Goal: Answer question/provide support

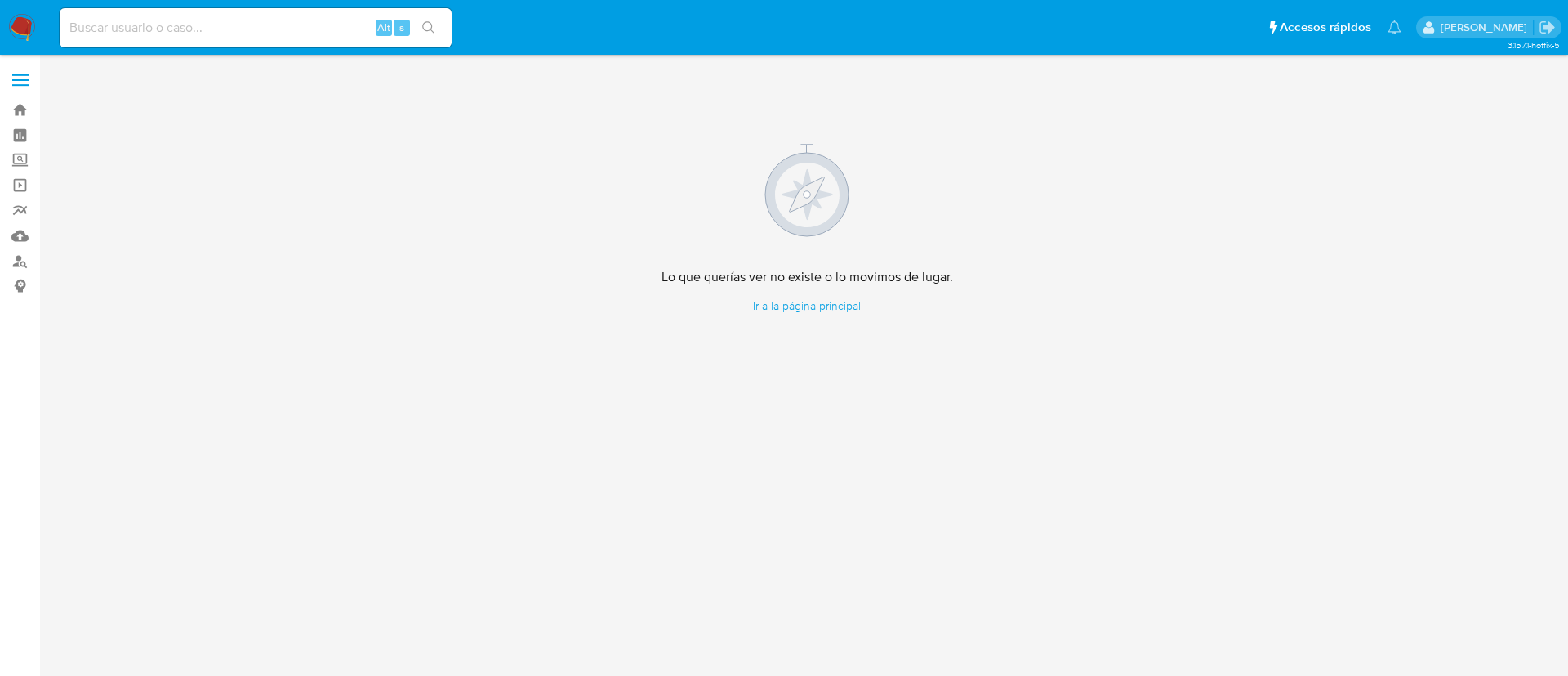
click at [14, 26] on img at bounding box center [22, 28] width 28 height 28
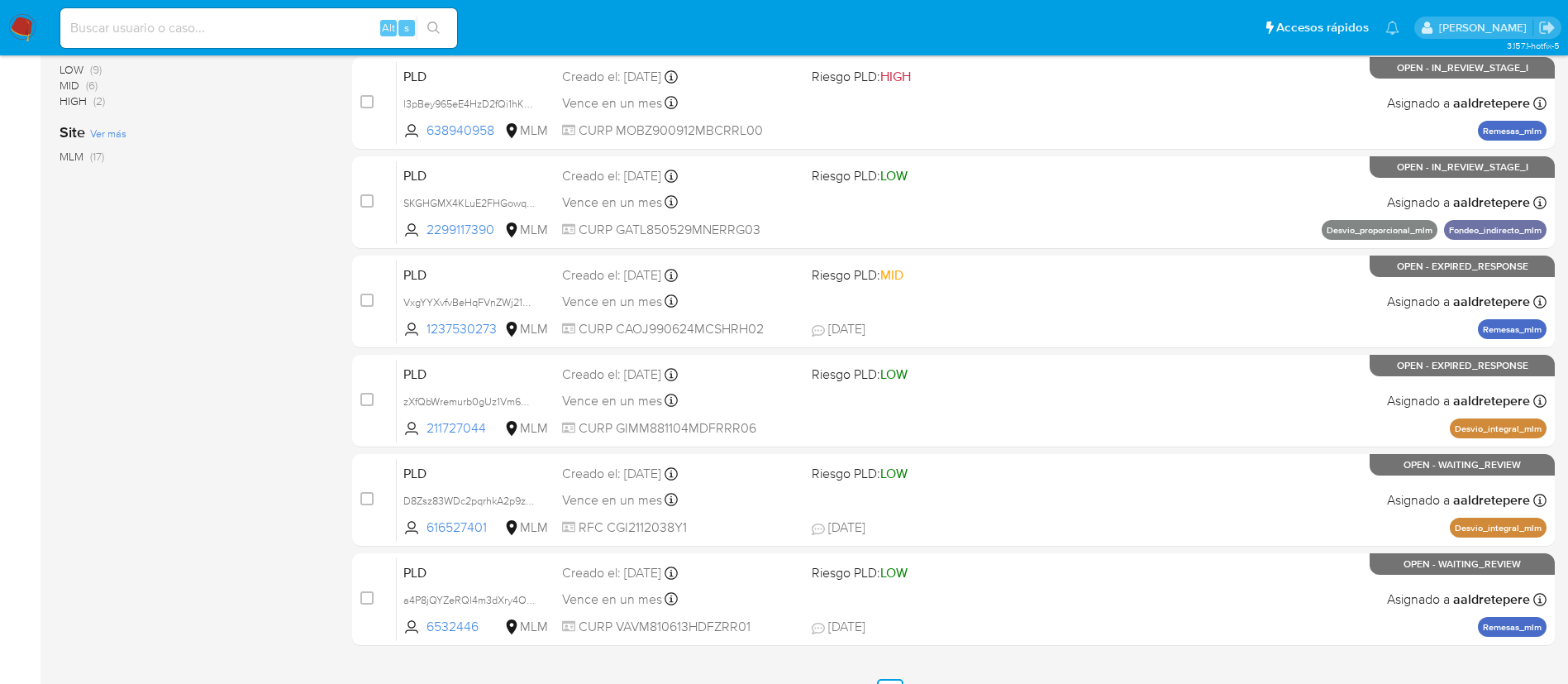
scroll to position [620, 0]
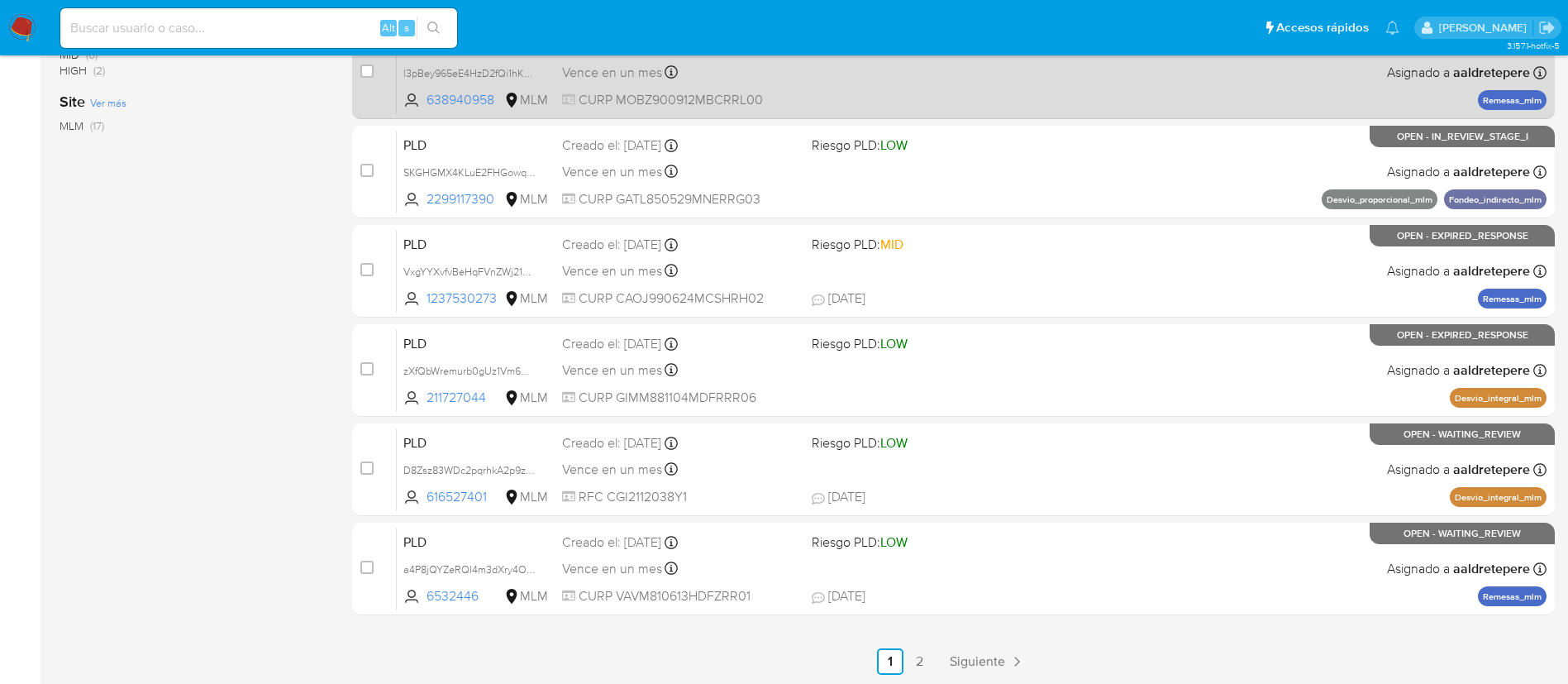
click at [978, 661] on span "Siguiente" at bounding box center [978, 661] width 56 height 13
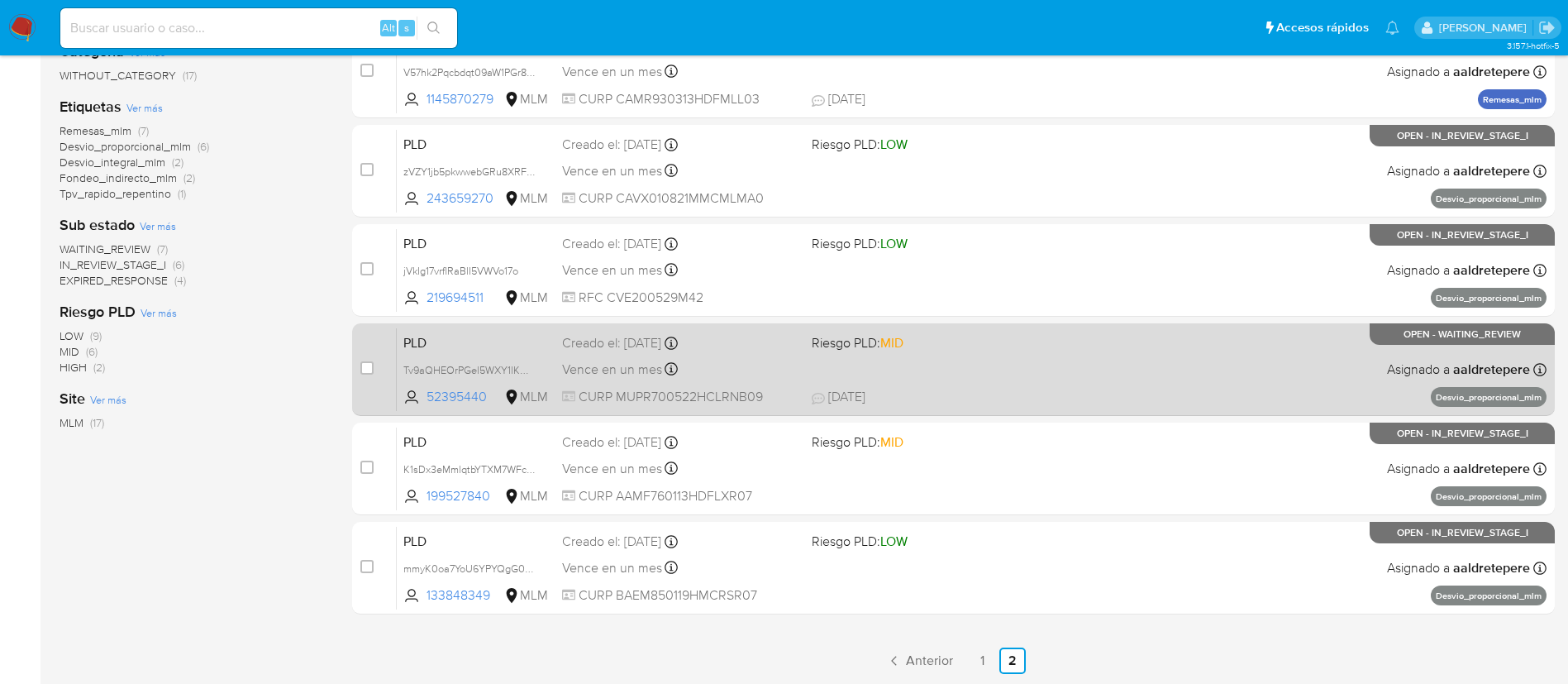
scroll to position [324, 0]
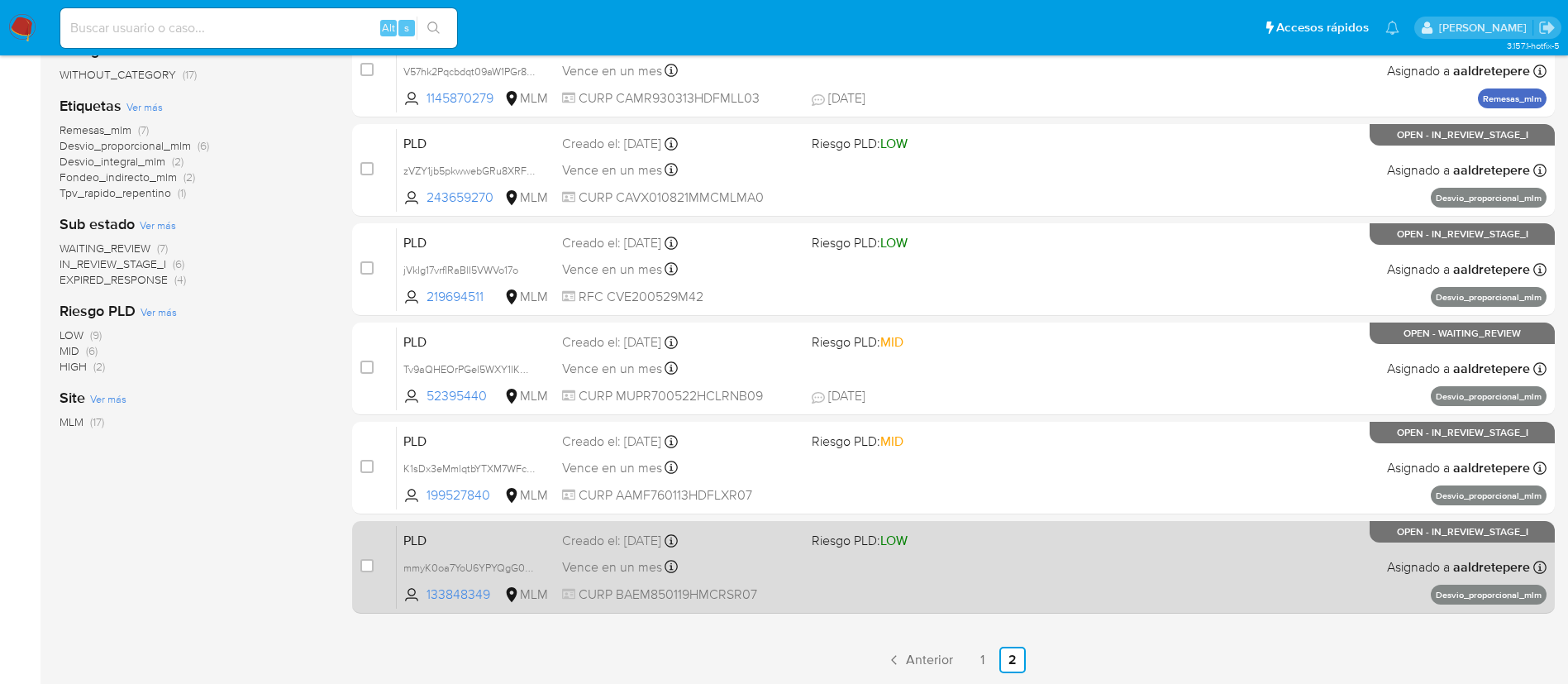
click at [760, 578] on div "PLD mmyK0oa7YoU6YPYQgG04tMwW 133848349 MLM Riesgo PLD: LOW Creado el: 12/08/202…" at bounding box center [971, 566] width 1149 height 84
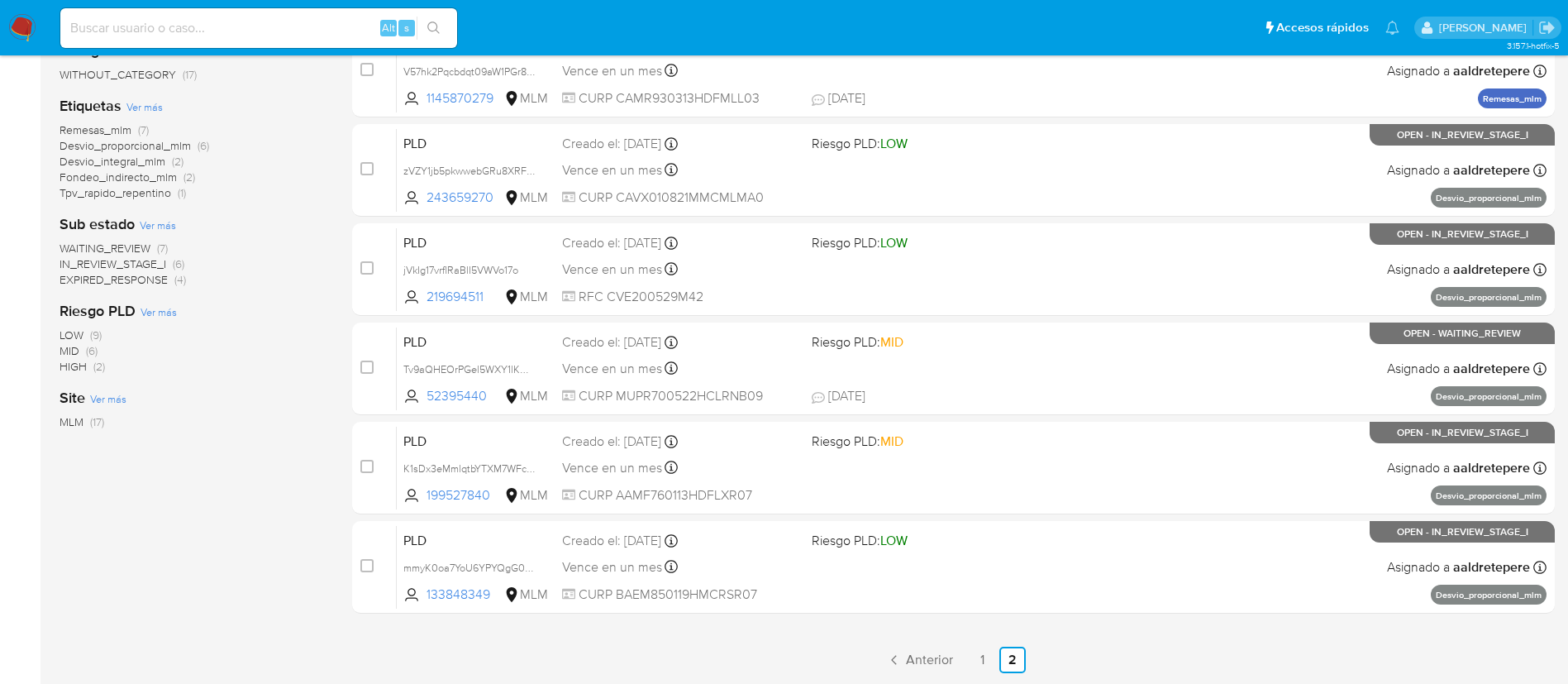
click at [12, 12] on nav "Pausado Ver notificaciones Alt s Accesos rápidos Presiona las siguientes teclas…" at bounding box center [784, 28] width 1568 height 56
click at [16, 23] on img at bounding box center [22, 28] width 28 height 28
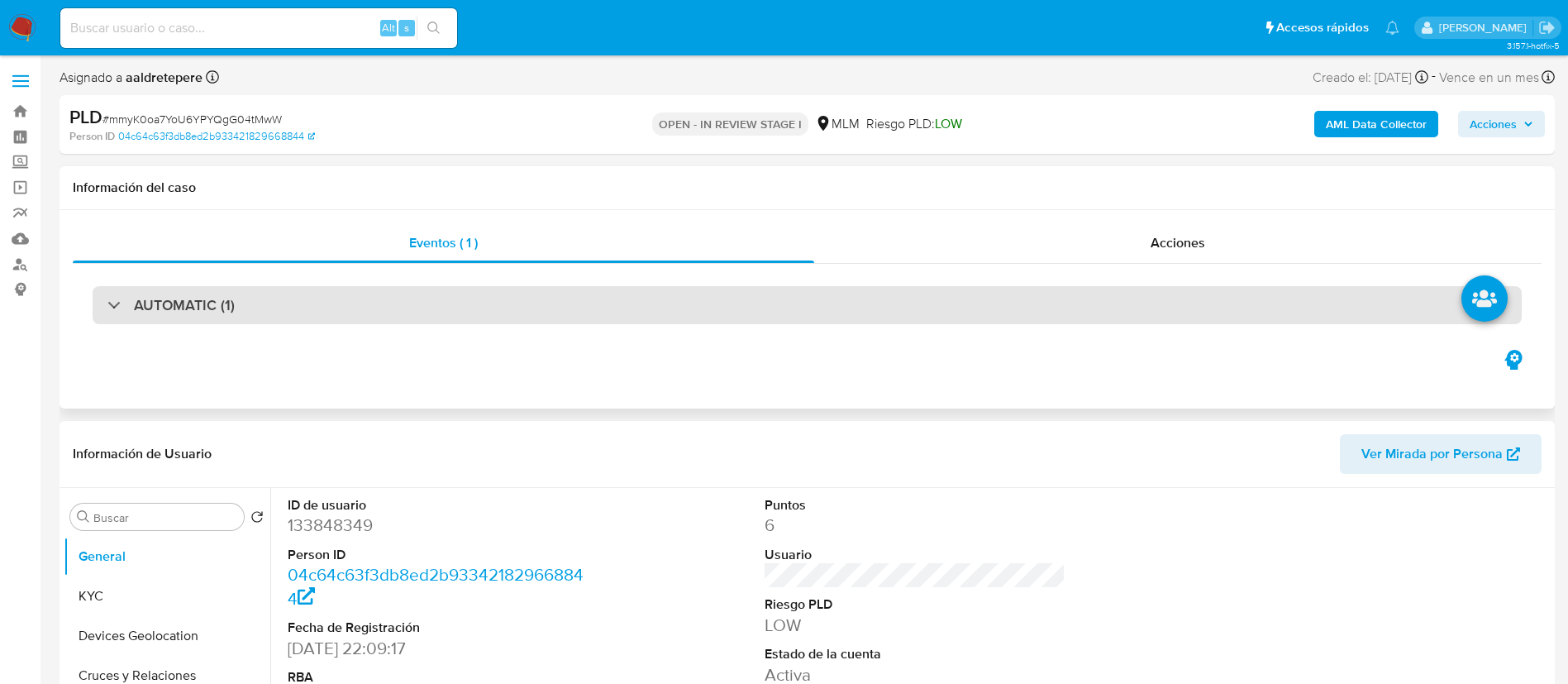
select select "10"
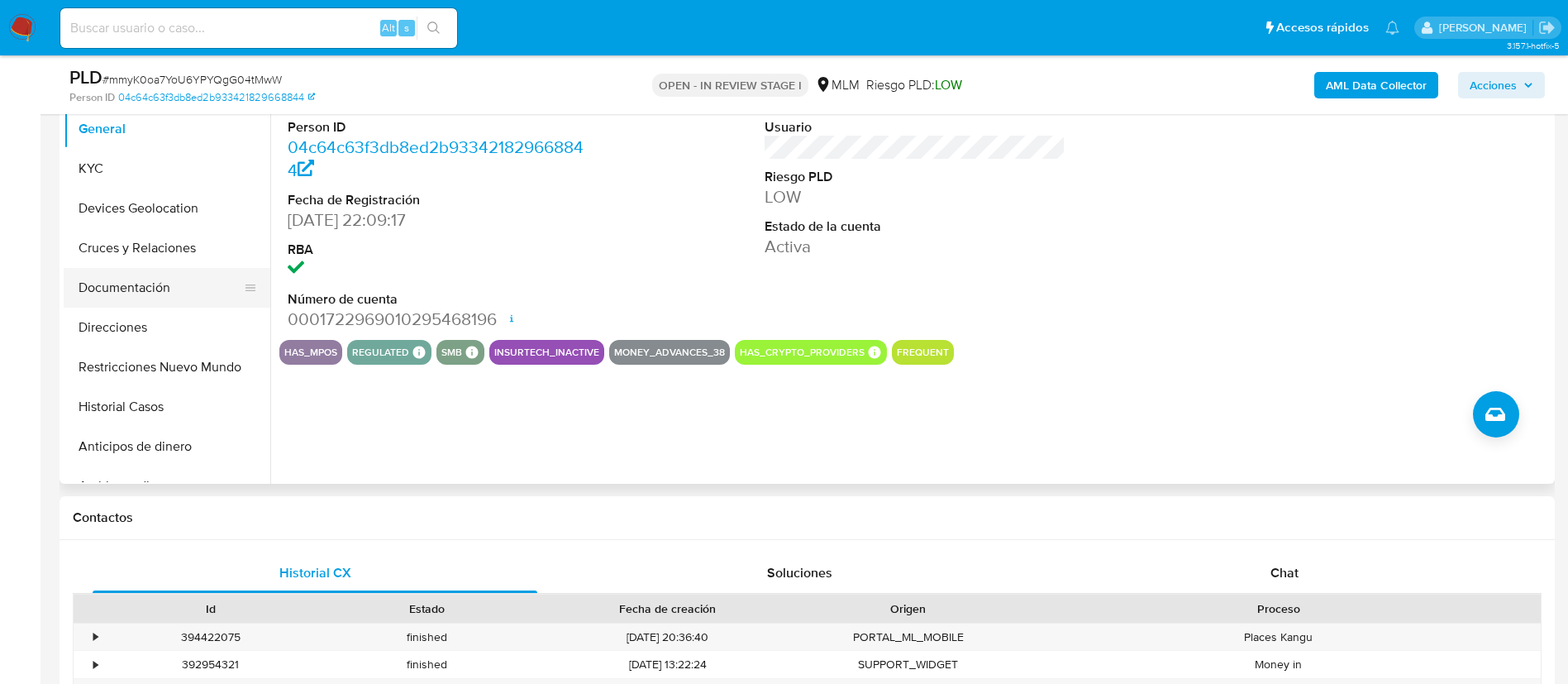
scroll to position [248, 0]
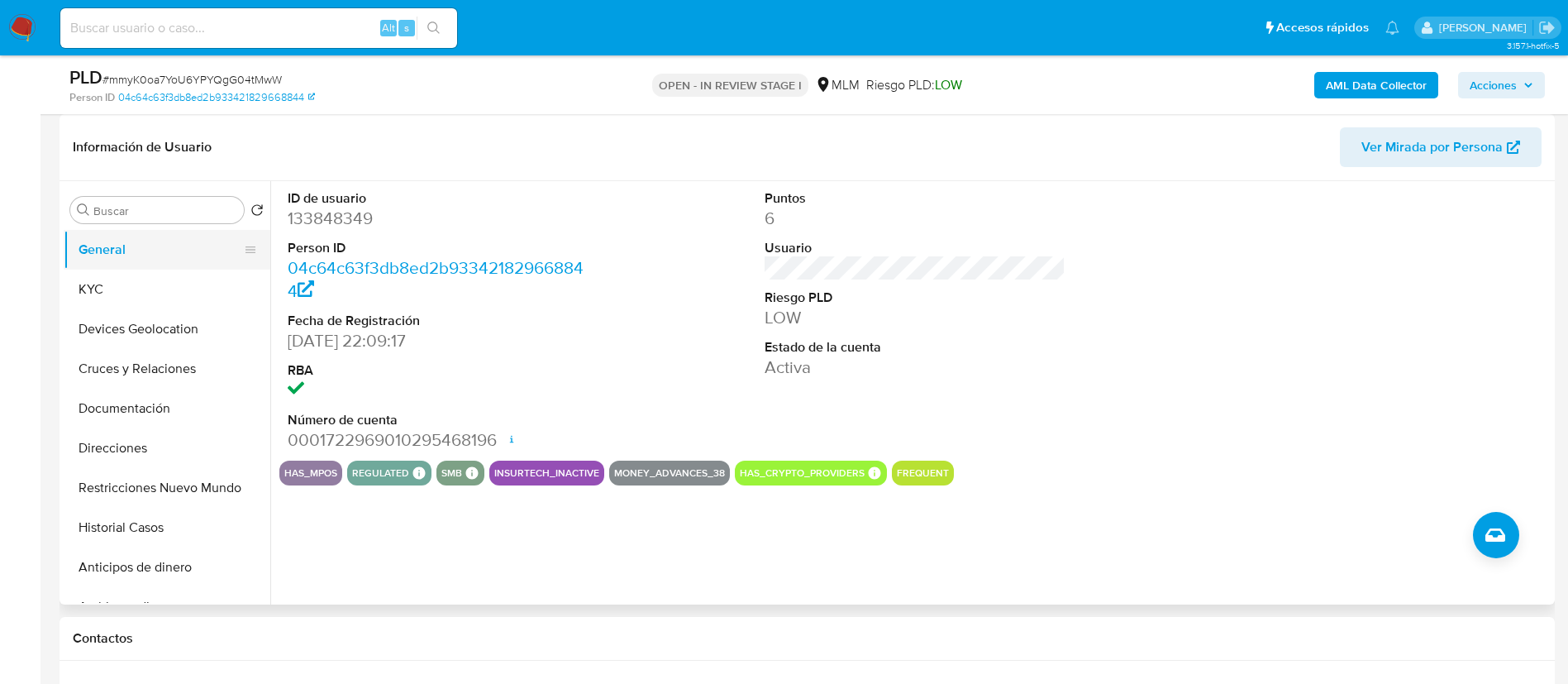
click at [163, 258] on button "General" at bounding box center [160, 249] width 193 height 40
click at [163, 285] on button "KYC" at bounding box center [160, 289] width 193 height 40
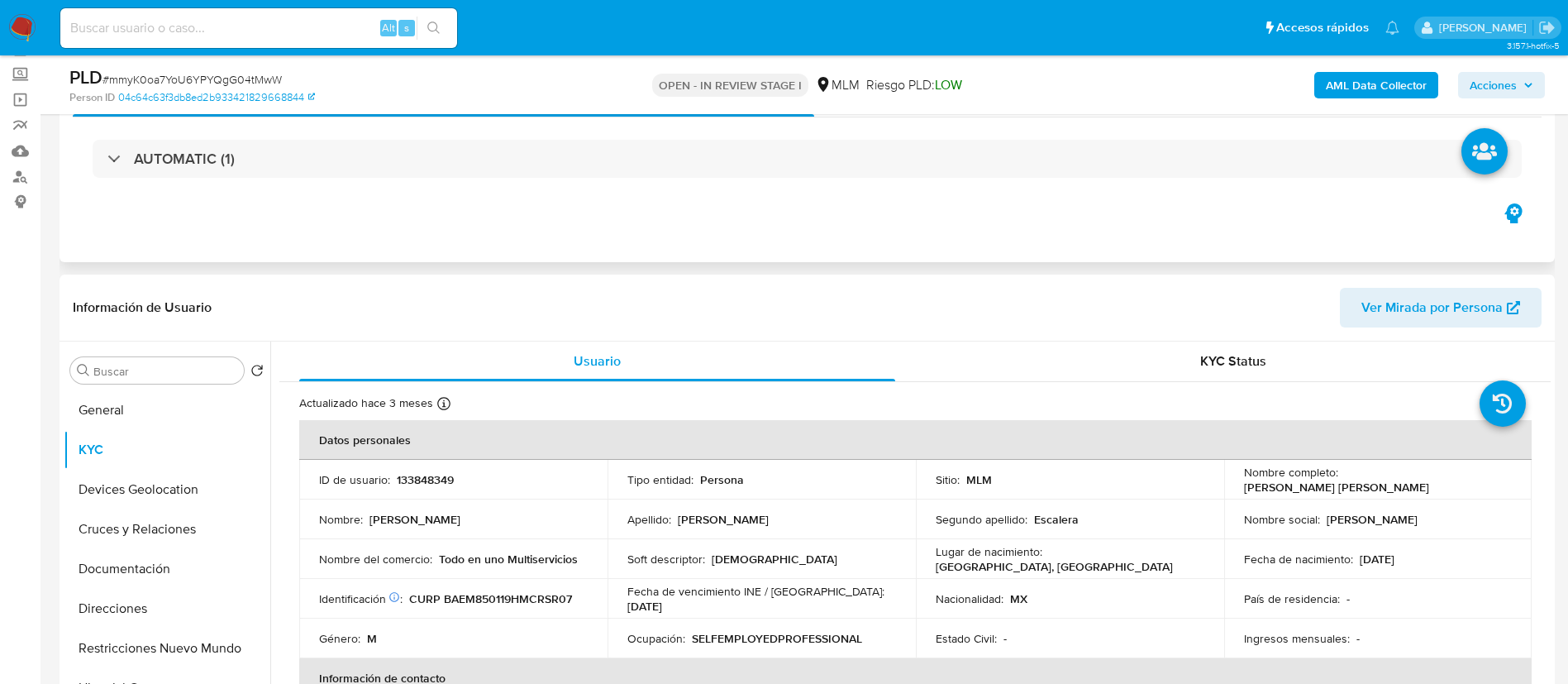
scroll to position [0, 0]
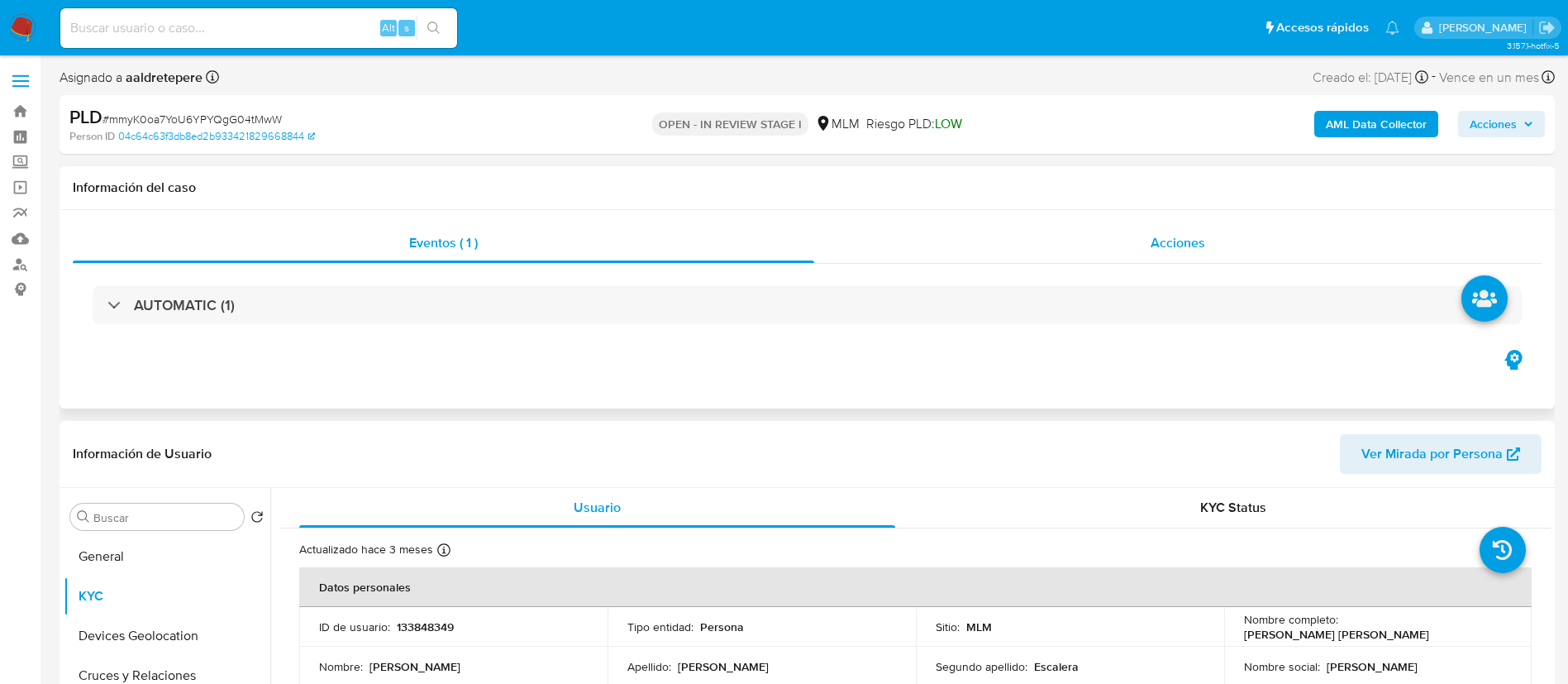
click at [1151, 244] on span "Acciones" at bounding box center [1177, 242] width 55 height 19
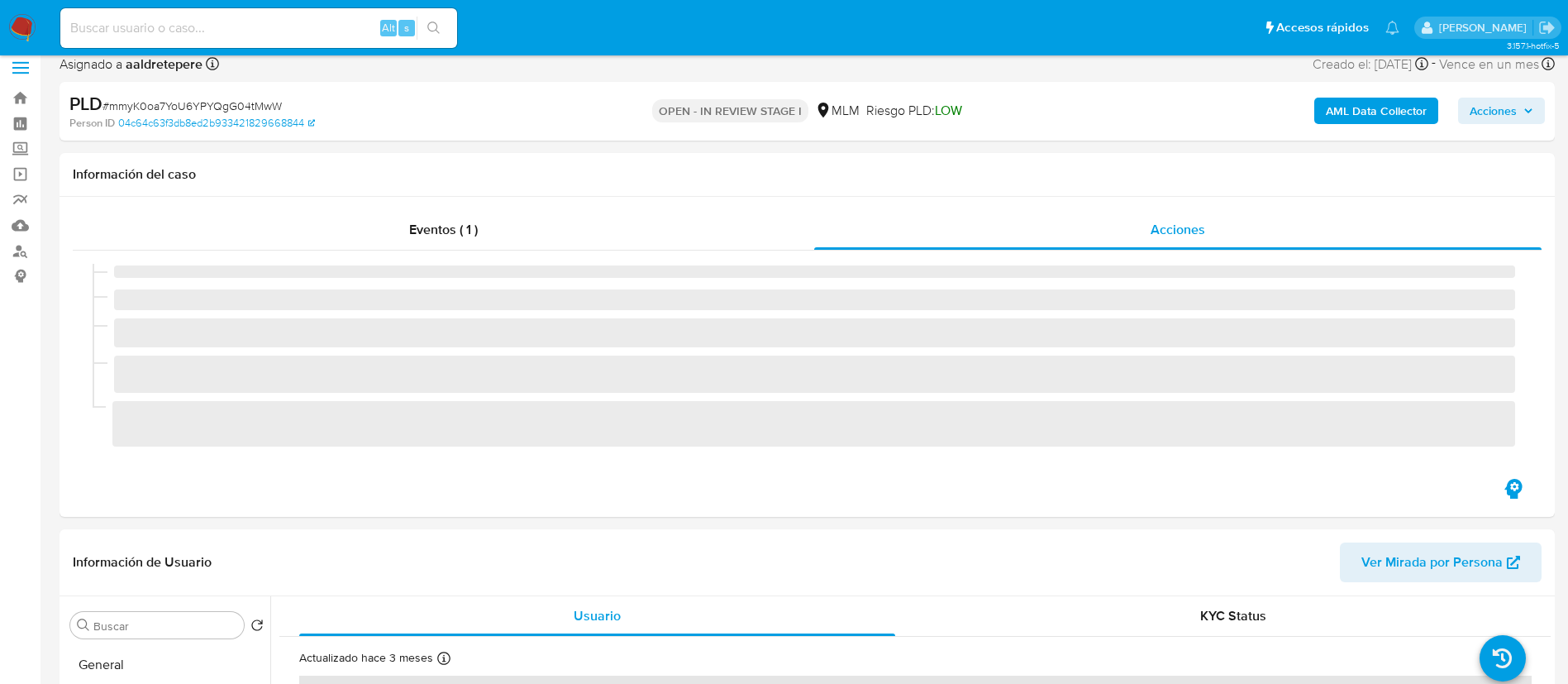
scroll to position [620, 0]
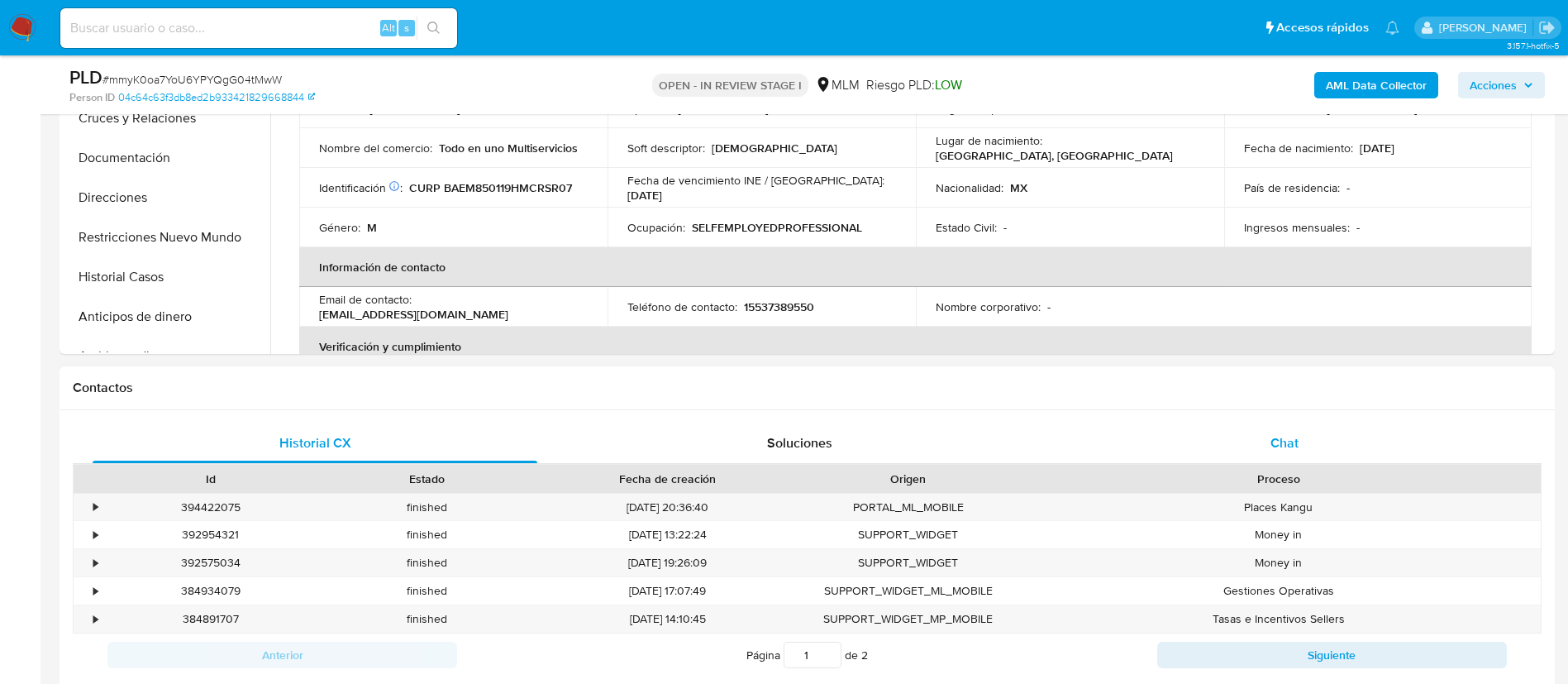
click at [1274, 447] on span "Chat" at bounding box center [1284, 442] width 28 height 19
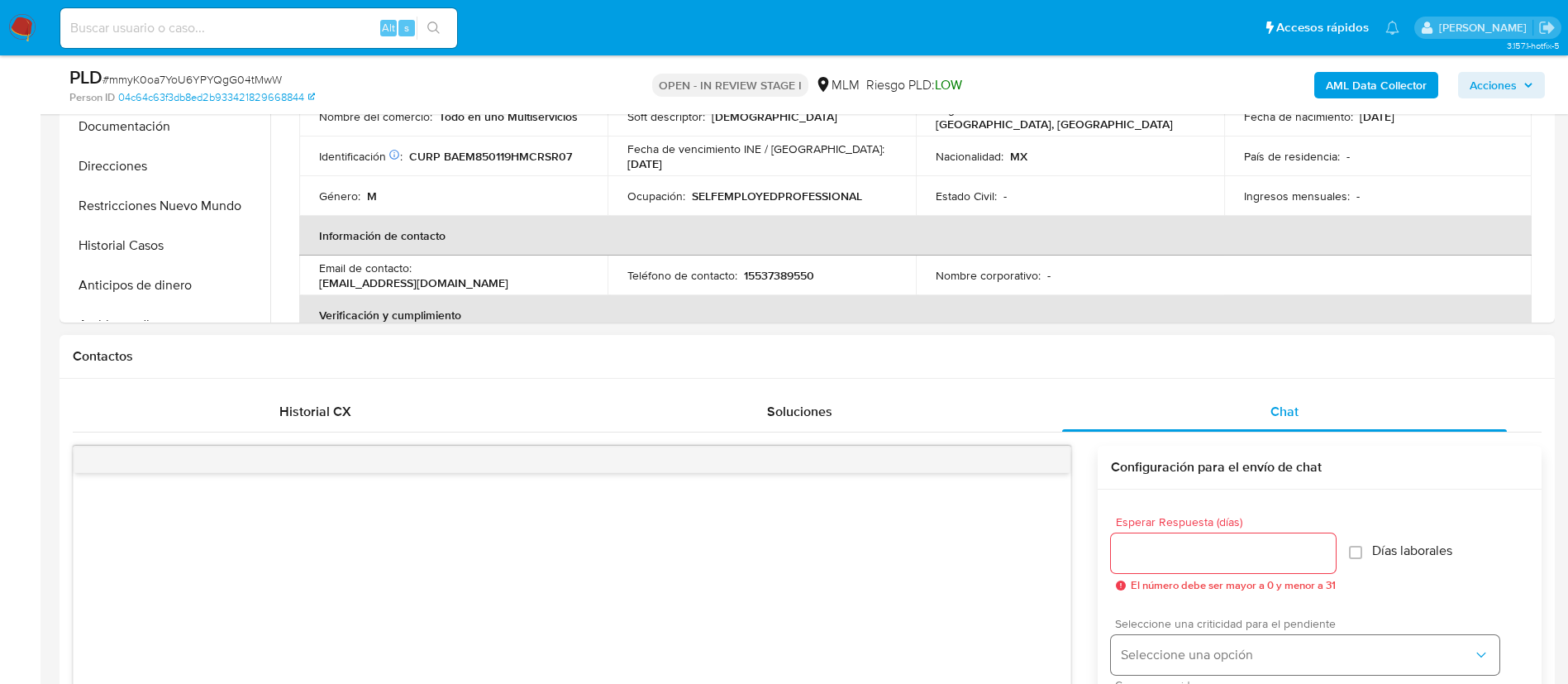
scroll to position [744, 0]
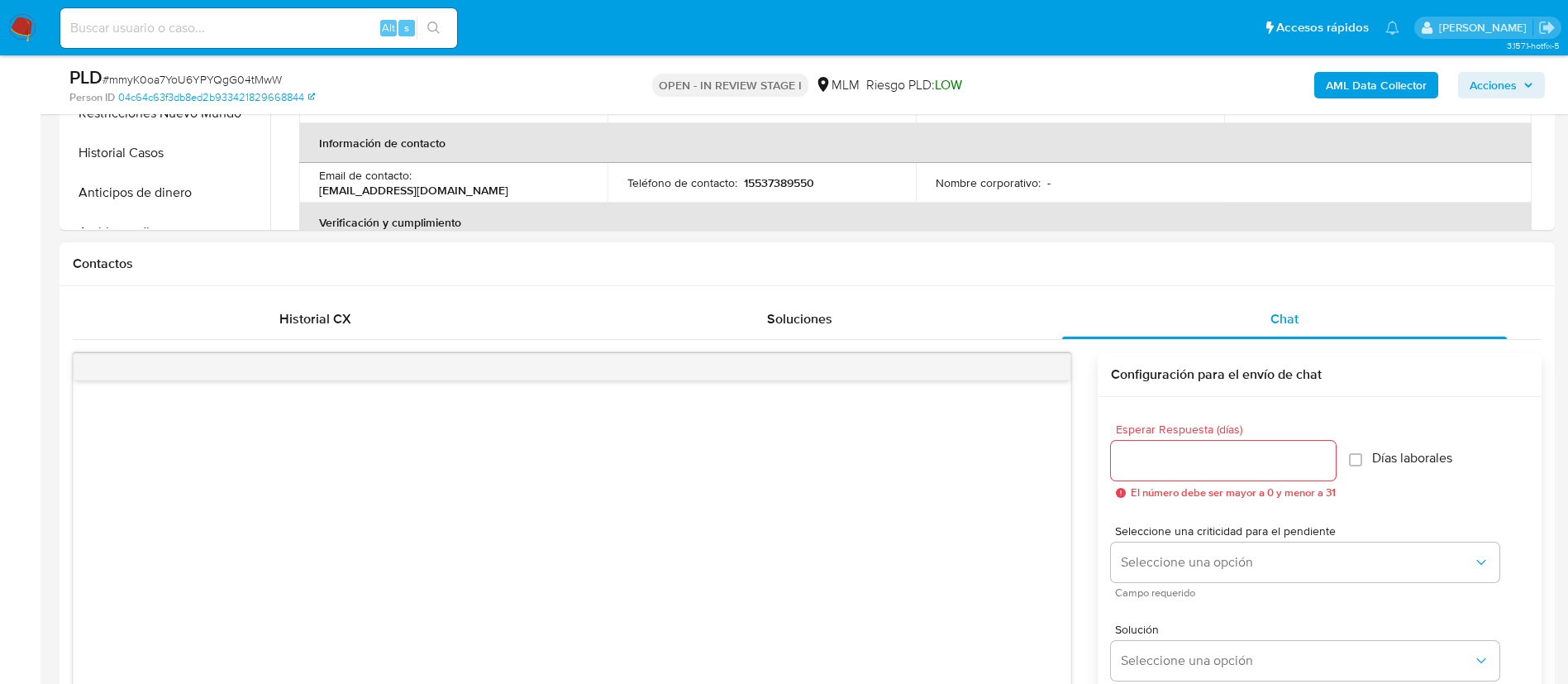
click at [1203, 463] on input "Esperar Respuesta (días)" at bounding box center [1222, 461] width 224 height 22
type input "5"
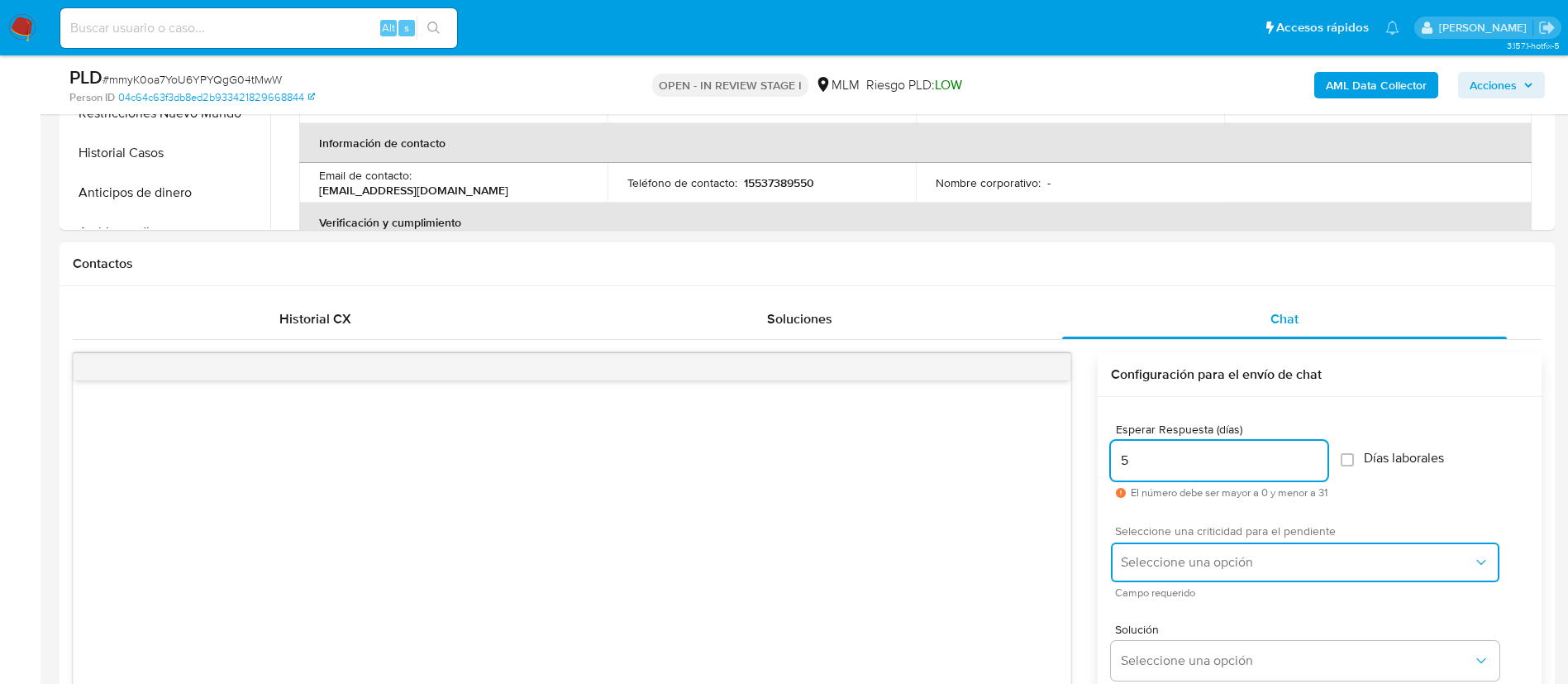
click at [1193, 563] on span "Seleccione una opción" at bounding box center [1296, 561] width 352 height 17
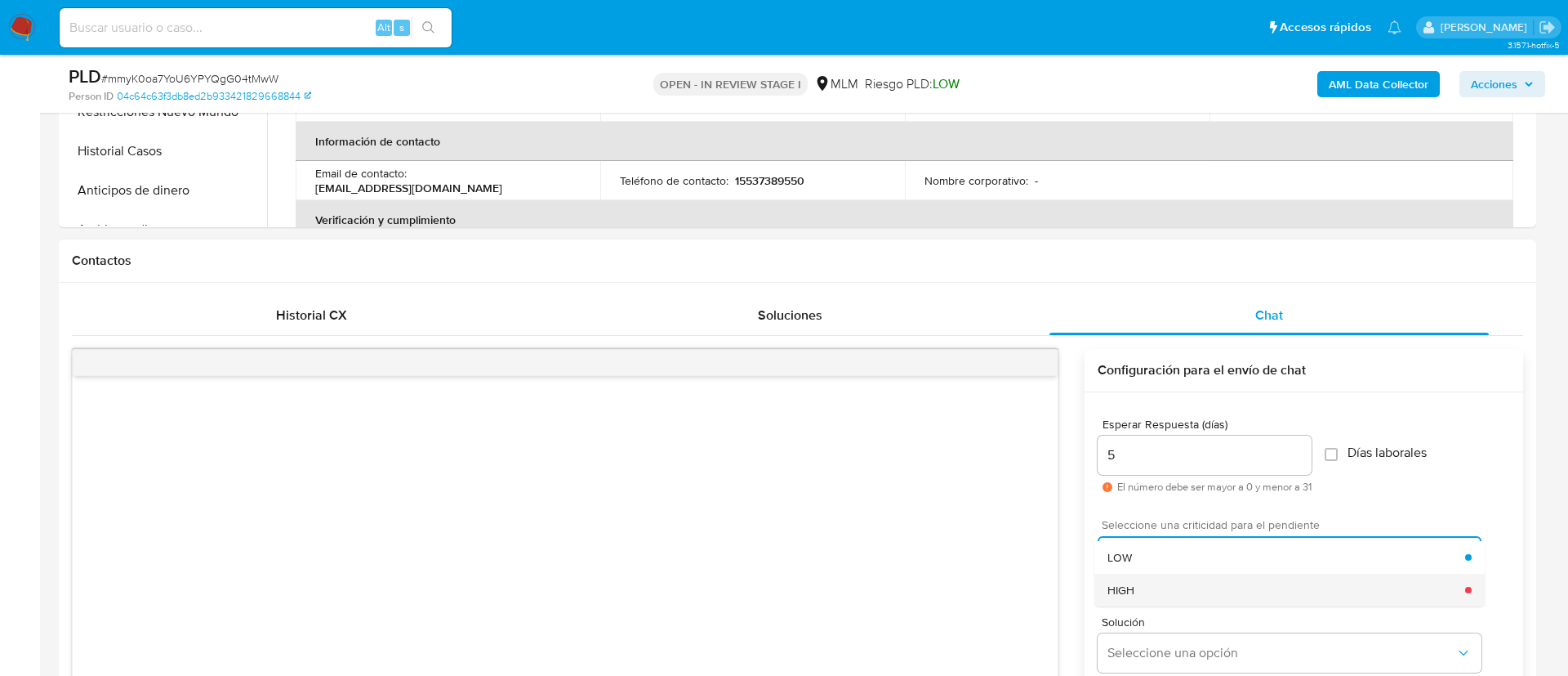
click at [1148, 580] on div "HIGH" at bounding box center [1285, 589] width 358 height 33
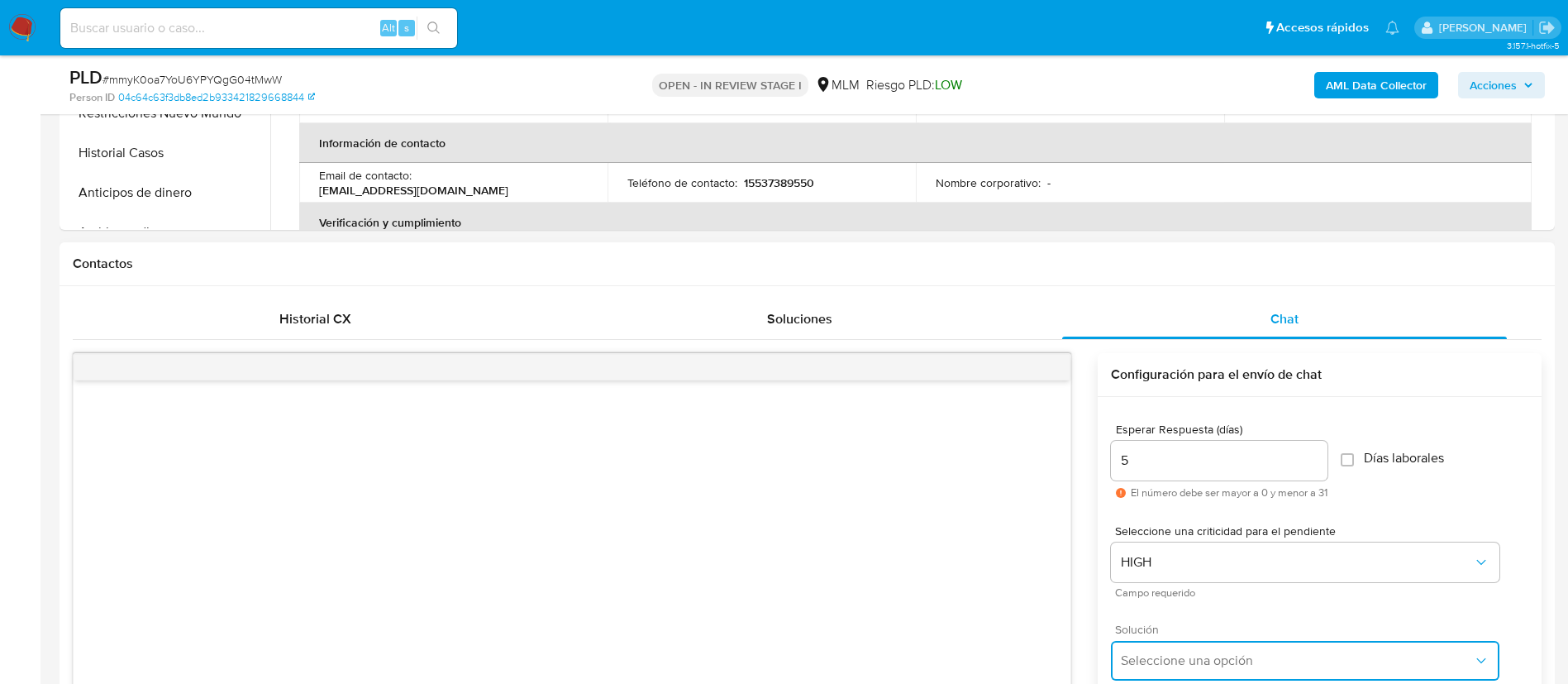
click at [1191, 667] on span "Seleccione una opción" at bounding box center [1296, 660] width 352 height 17
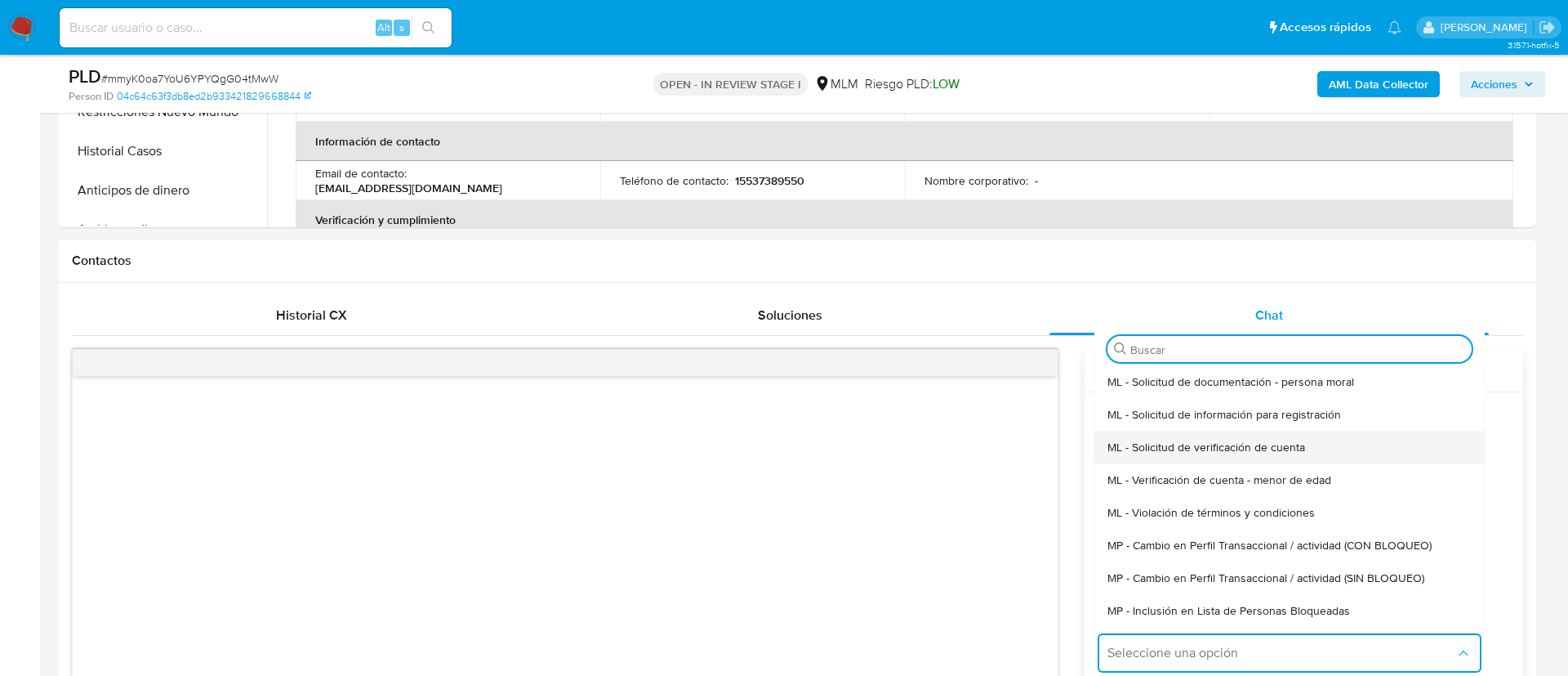
click at [1185, 443] on span "ML - Solicitud de verificación de cuenta" at bounding box center [1206, 446] width 198 height 15
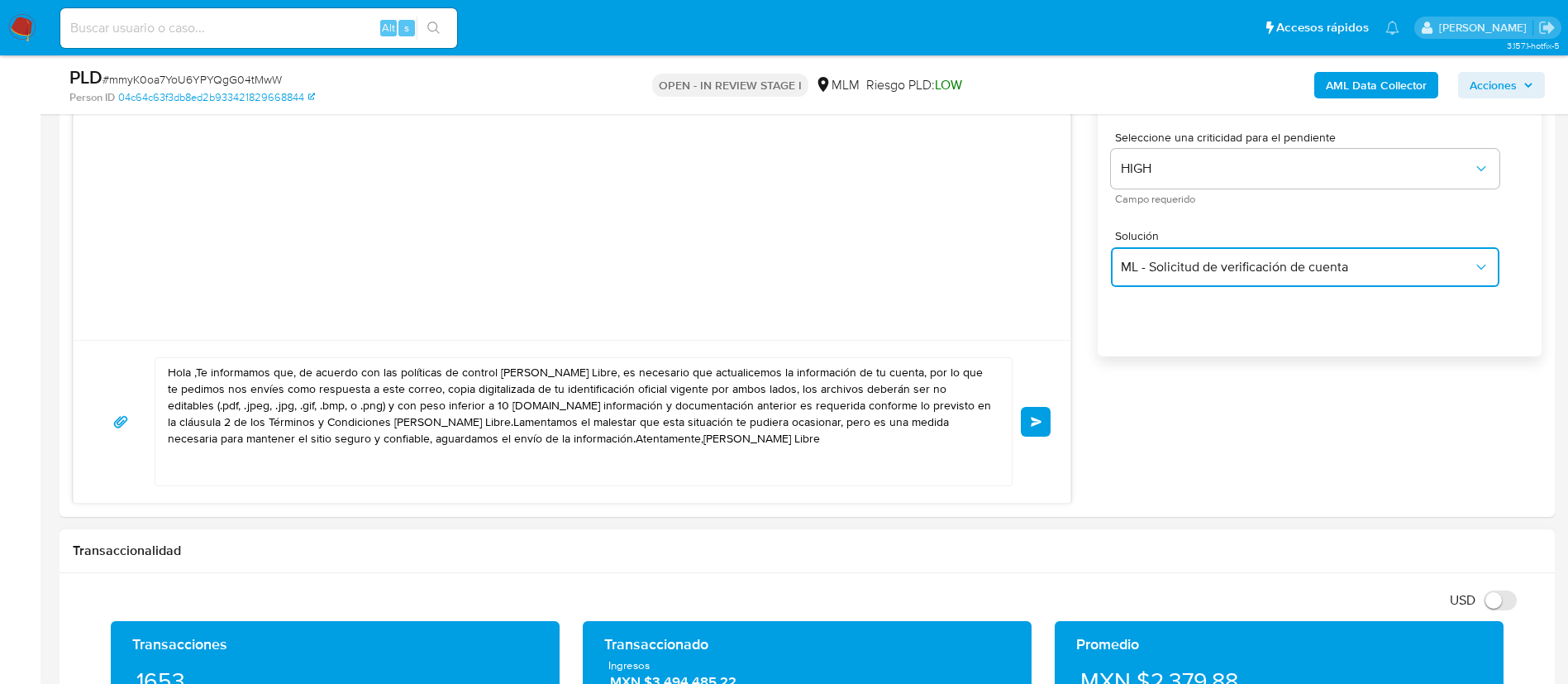
scroll to position [1240, 0]
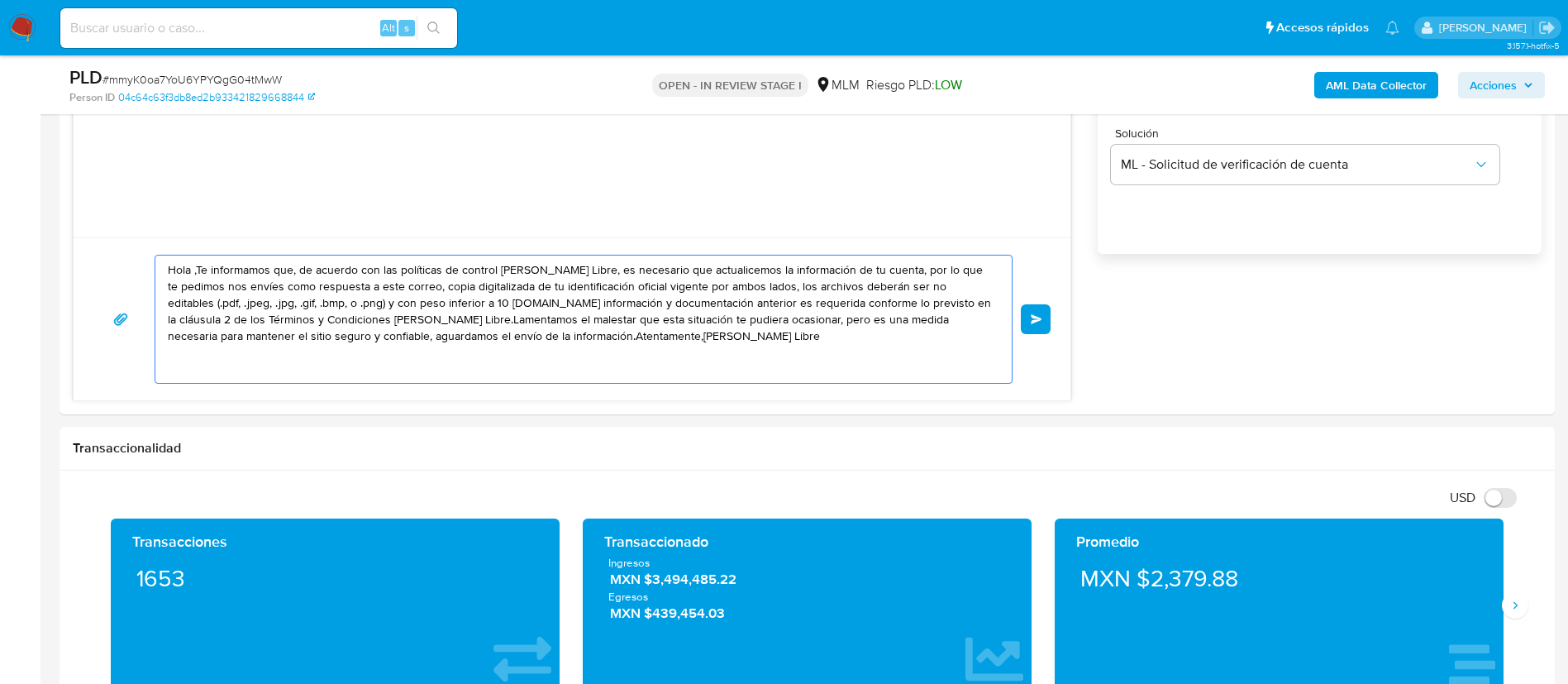
drag, startPoint x: 778, startPoint y: 363, endPoint x: 0, endPoint y: 203, distance: 794.3
click at [0, 203] on section "Bandeja Tablero Screening Búsqueda en Listas Watchlist Herramientas Operaciones…" at bounding box center [784, 663] width 1568 height 3807
paste textarea "199527840"
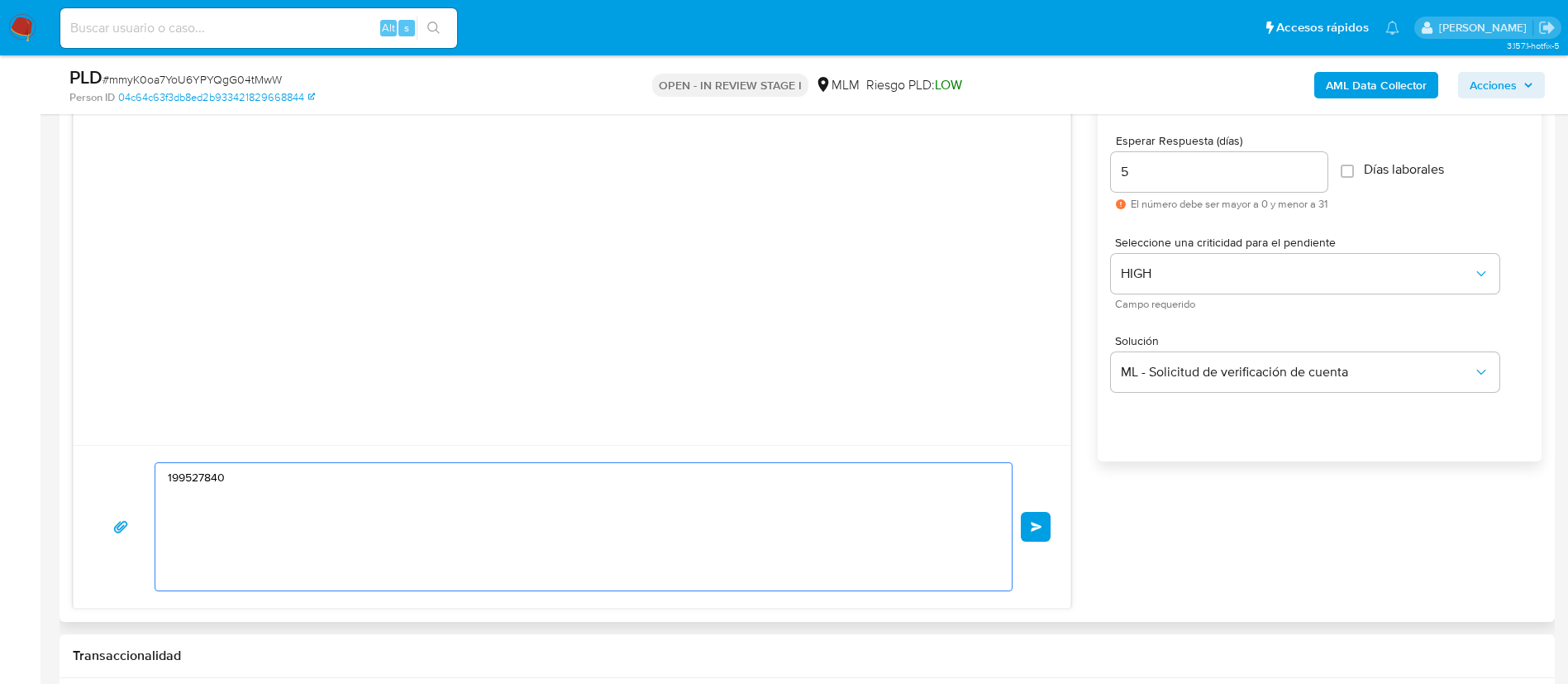
scroll to position [992, 0]
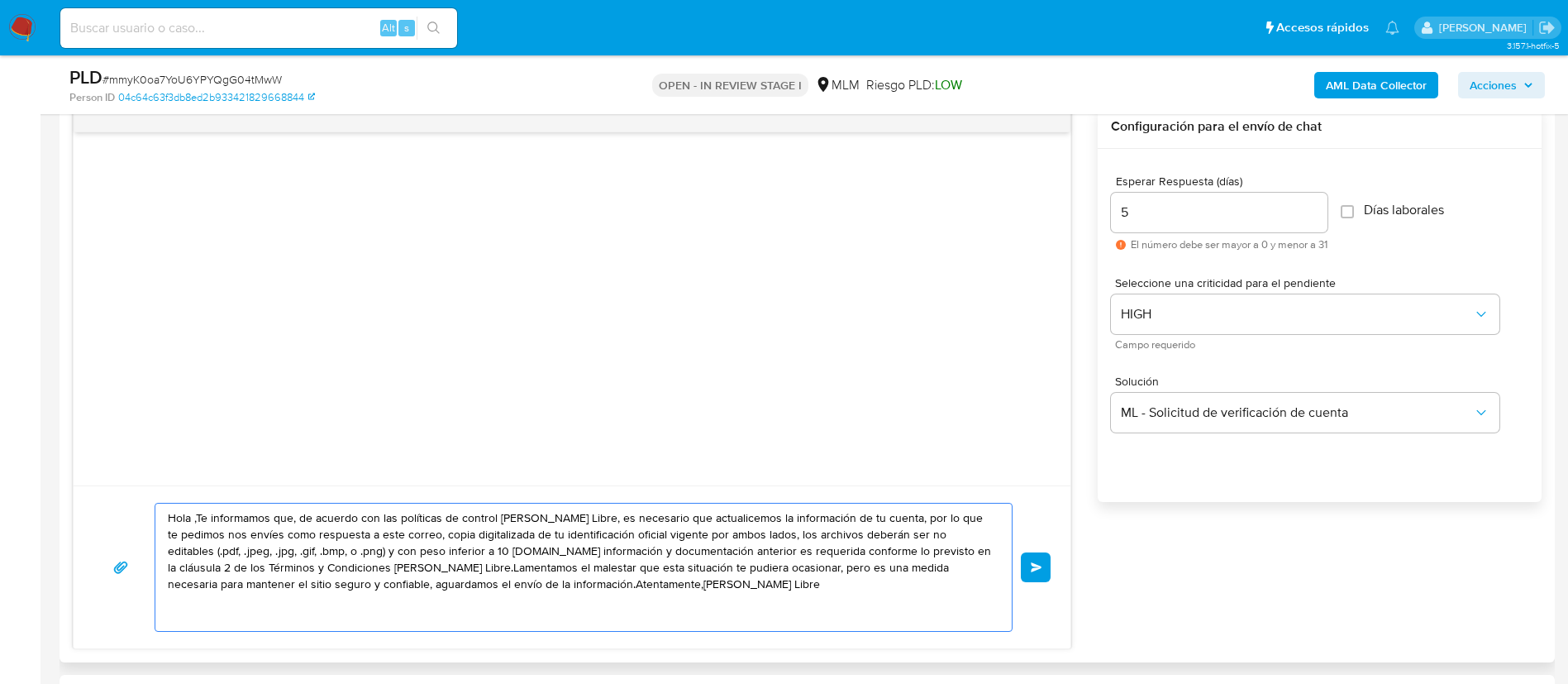
paste textarea "ESTIMADO MARIO MANUEL BARCENAS ESCALERA Te comunicamos que se ha identificado u…"
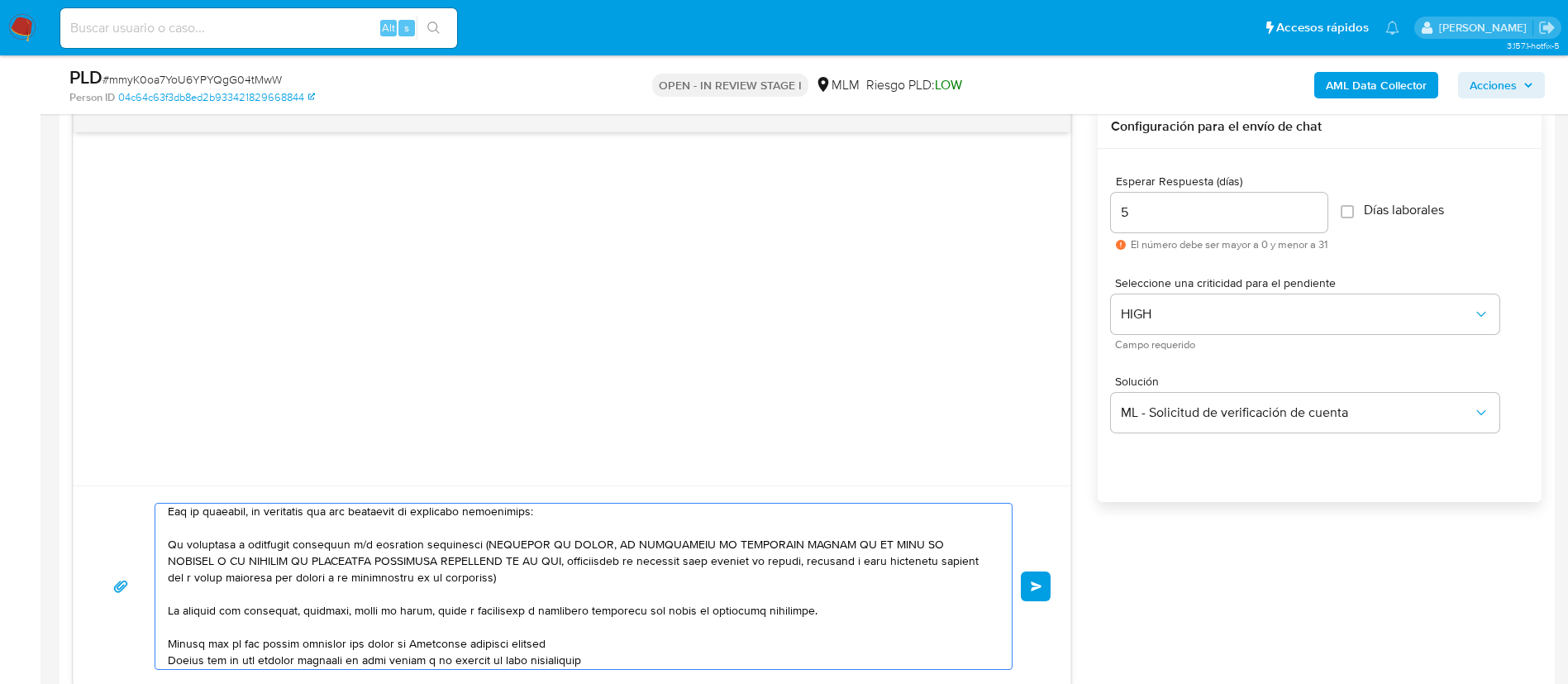
scroll to position [0, 0]
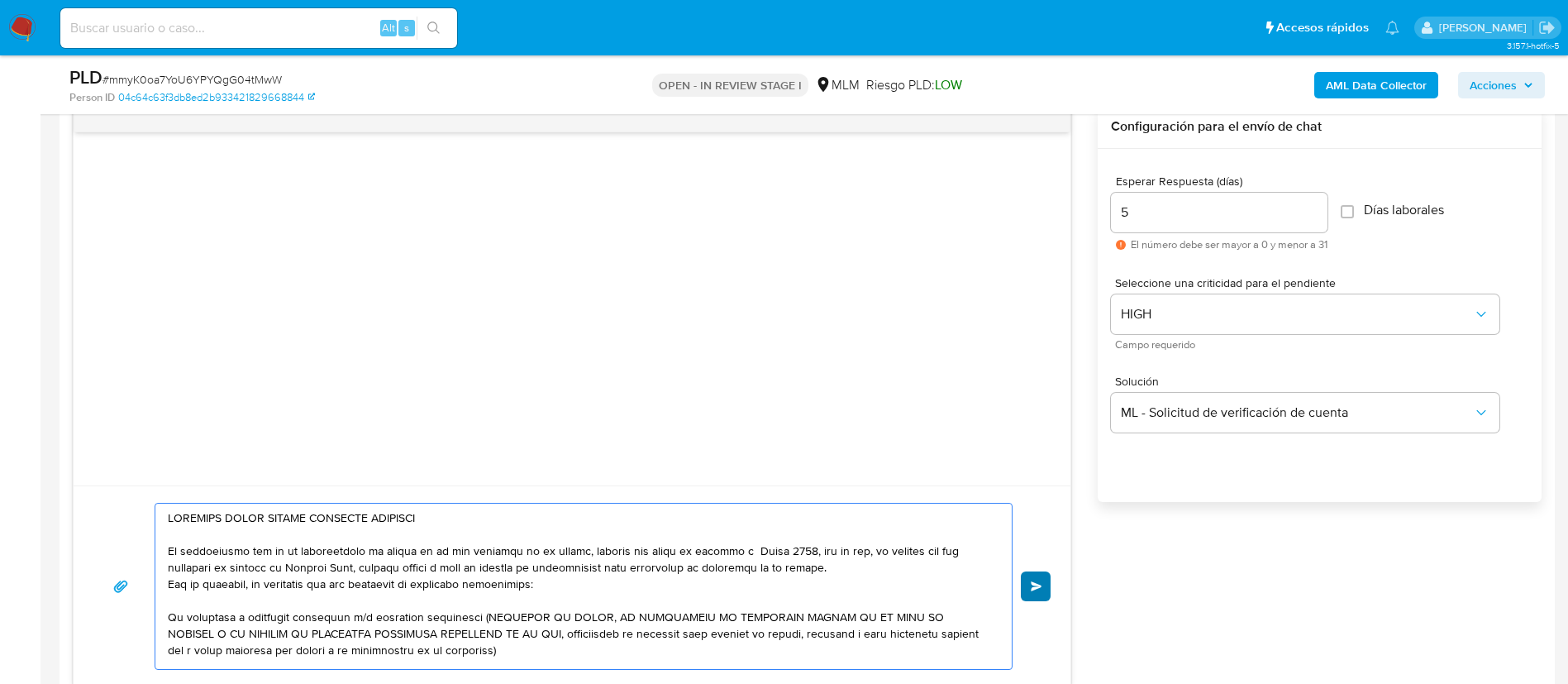
type textarea "ESTIMADO MARIO MANUEL BARCENAS ESCALERA Te comunicamos que se ha identificado u…"
click at [1027, 584] on button "Enviar" at bounding box center [1036, 586] width 30 height 30
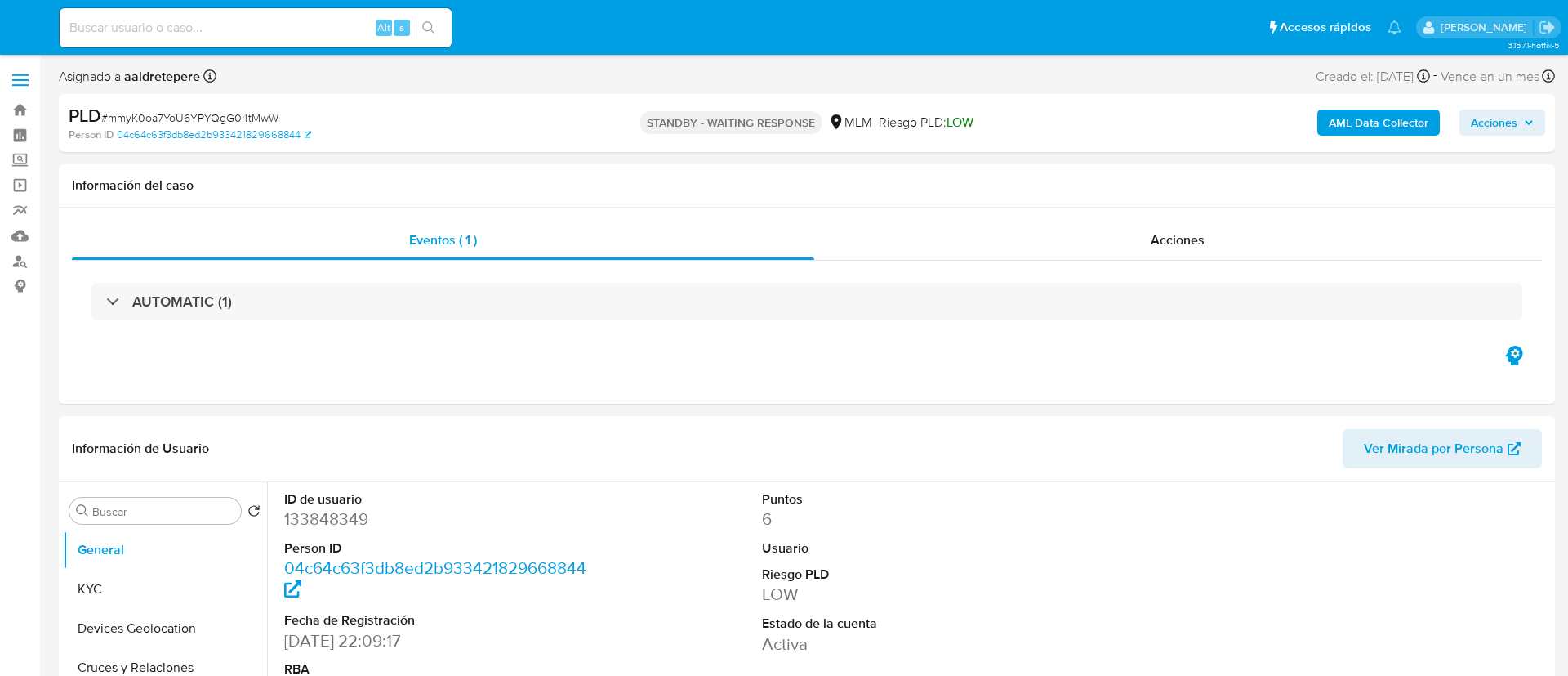
select select "10"
